Goal: Transaction & Acquisition: Purchase product/service

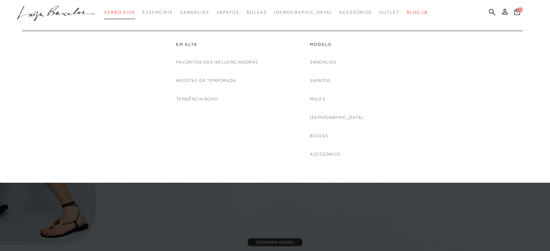
click at [130, 13] on span "Verão Viva" at bounding box center [119, 12] width 31 height 5
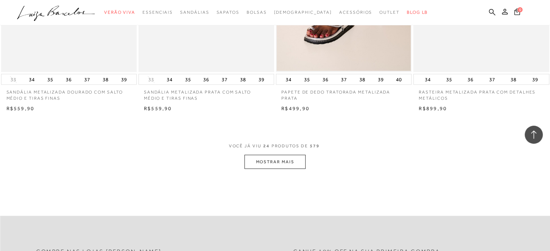
scroll to position [1483, 0]
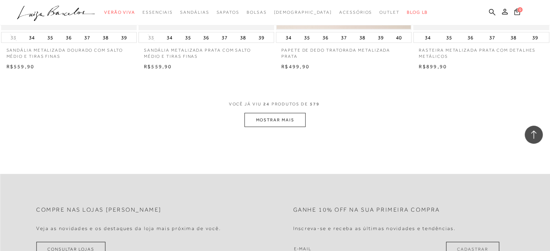
click at [282, 122] on button "MOSTRAR MAIS" at bounding box center [274, 120] width 61 height 14
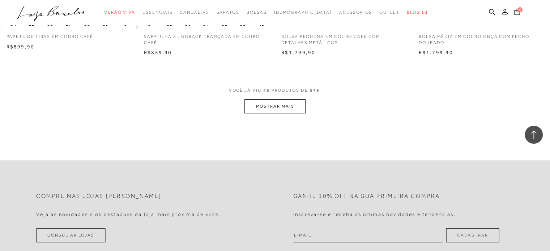
scroll to position [3002, 0]
click at [276, 108] on button "MOSTRAR MAIS" at bounding box center [274, 105] width 61 height 14
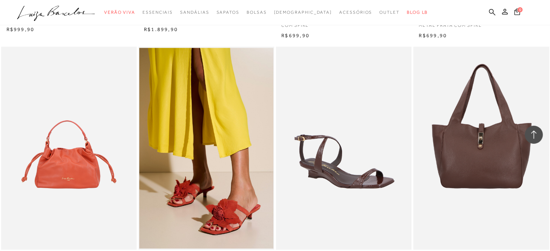
scroll to position [1049, 0]
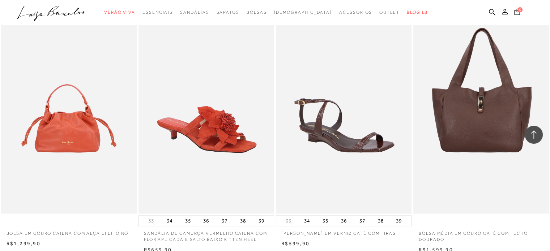
click at [235, 141] on img at bounding box center [206, 112] width 135 height 204
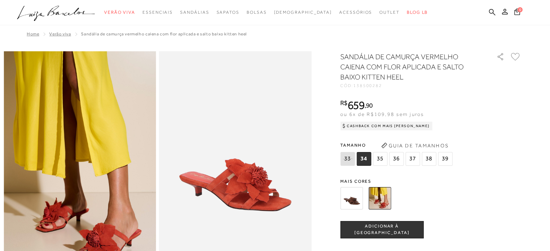
click at [356, 199] on img at bounding box center [351, 198] width 22 height 22
